Goal: Feedback & Contribution: Leave review/rating

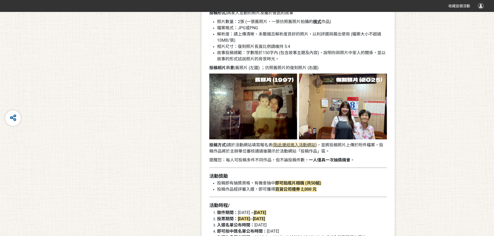
scroll to position [386, 0]
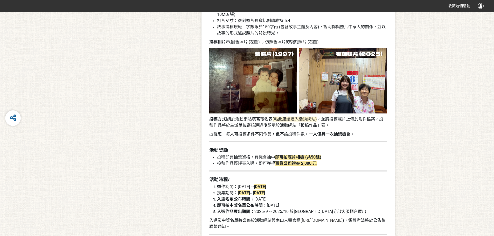
click at [282, 119] on span "點此連結進入活動網站" at bounding box center [295, 119] width 42 height 5
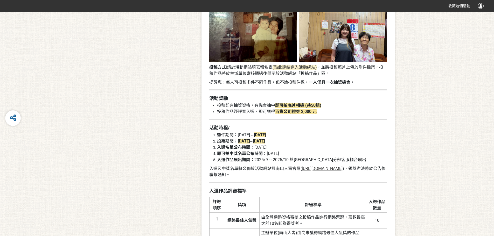
scroll to position [464, 0]
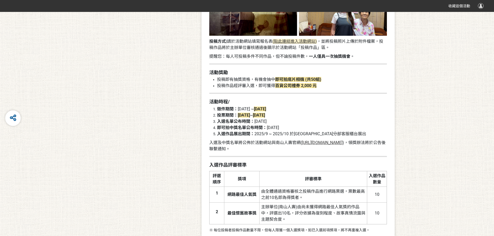
click at [259, 143] on span "入選及中獎名單將公佈於活動網站與南山人壽官網(" at bounding box center [255, 142] width 93 height 5
click at [302, 145] on span "[URL][DOMAIN_NAME]" at bounding box center [322, 142] width 41 height 5
click at [299, 43] on span "點此連結進入活動網站" at bounding box center [295, 41] width 42 height 5
click at [462, 177] on div "投稿時間 2025-06-20 00:00 2025-08-10 23:59 得獎公布 2025-08-22 10:00:00 投票時間 2025-08-06…" at bounding box center [247, 197] width 494 height 1202
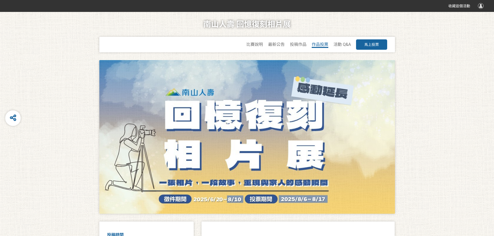
click at [316, 47] on span "作品投票" at bounding box center [320, 44] width 17 height 5
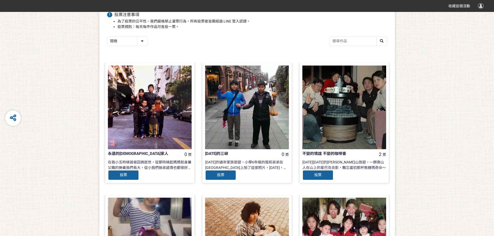
scroll to position [484, 0]
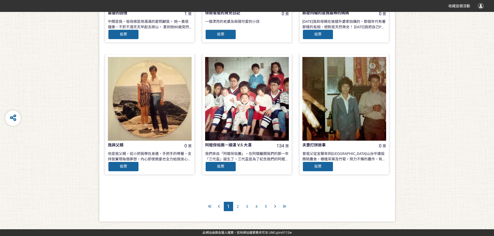
click at [266, 205] on span "5" at bounding box center [266, 207] width 2 height 4
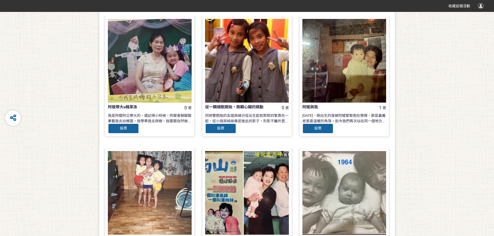
scroll to position [484, 0]
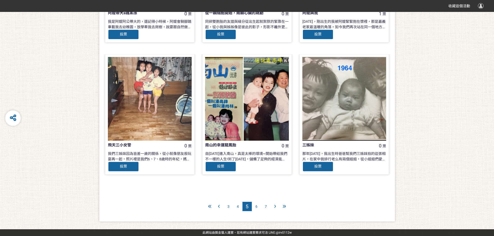
click at [267, 207] on div "7" at bounding box center [265, 206] width 9 height 9
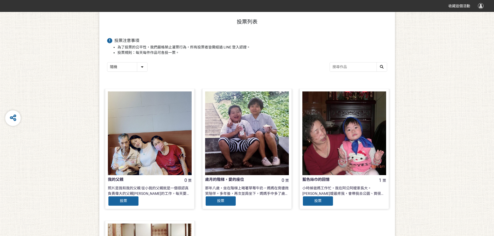
scroll to position [219, 0]
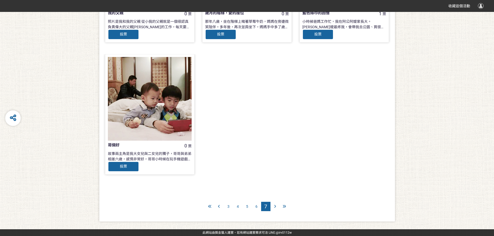
click at [256, 207] on span "6" at bounding box center [257, 207] width 2 height 4
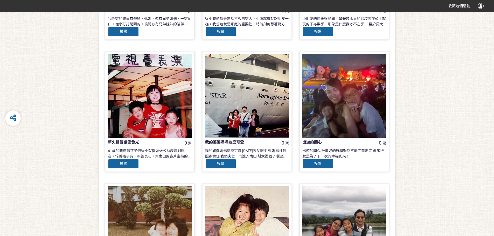
scroll to position [484, 0]
